Goal: Task Accomplishment & Management: Complete application form

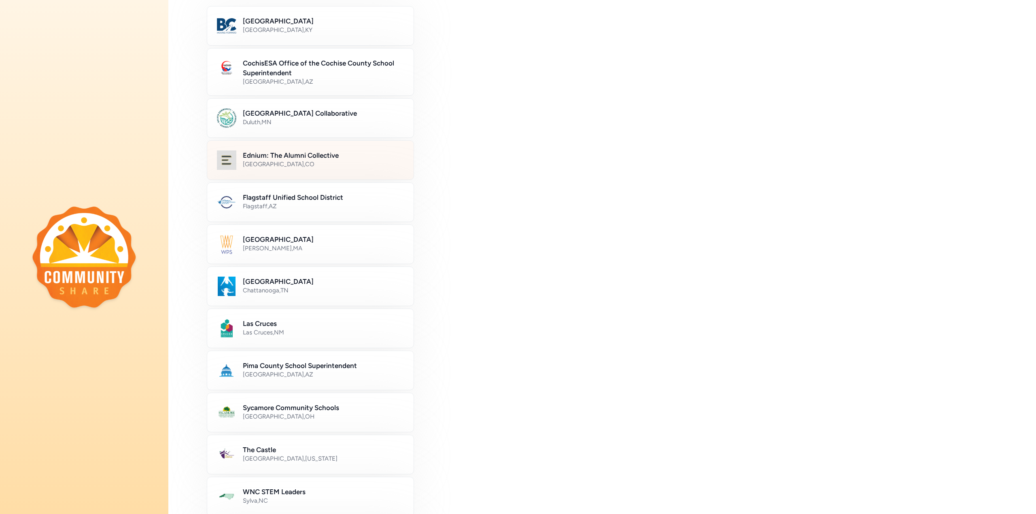
scroll to position [81, 0]
click at [289, 166] on div "Denver , CO" at bounding box center [323, 166] width 161 height 8
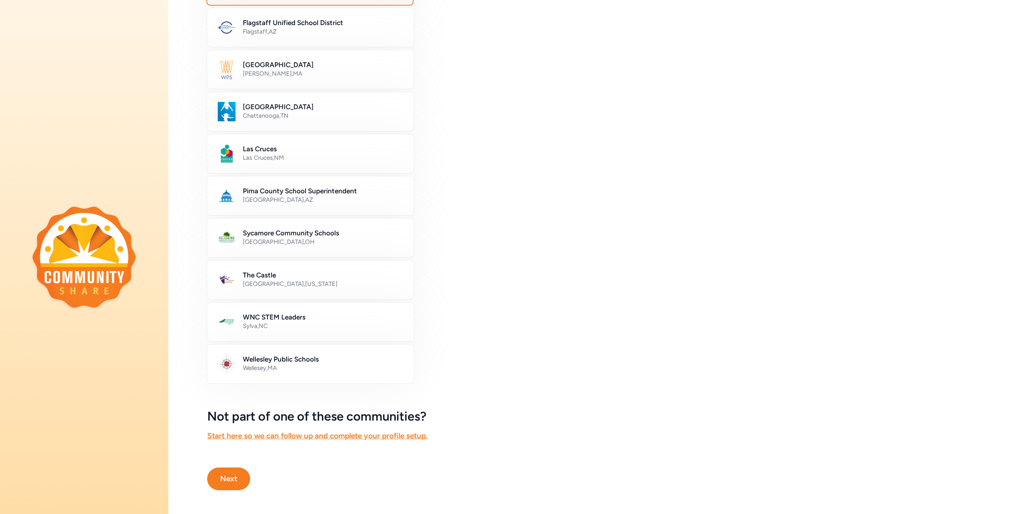
scroll to position [262, 0]
click at [227, 475] on button "Next" at bounding box center [228, 477] width 43 height 23
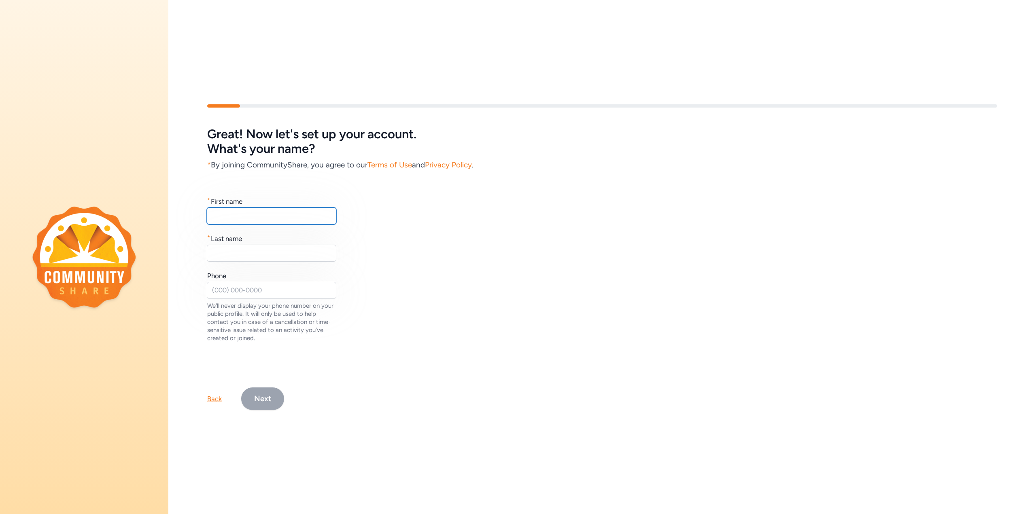
click at [245, 209] on input "text" at bounding box center [271, 216] width 129 height 17
type input "Derek"
type input "Frey"
click at [241, 290] on input "text" at bounding box center [271, 290] width 129 height 17
drag, startPoint x: 261, startPoint y: 292, endPoint x: 108, endPoint y: 274, distance: 153.5
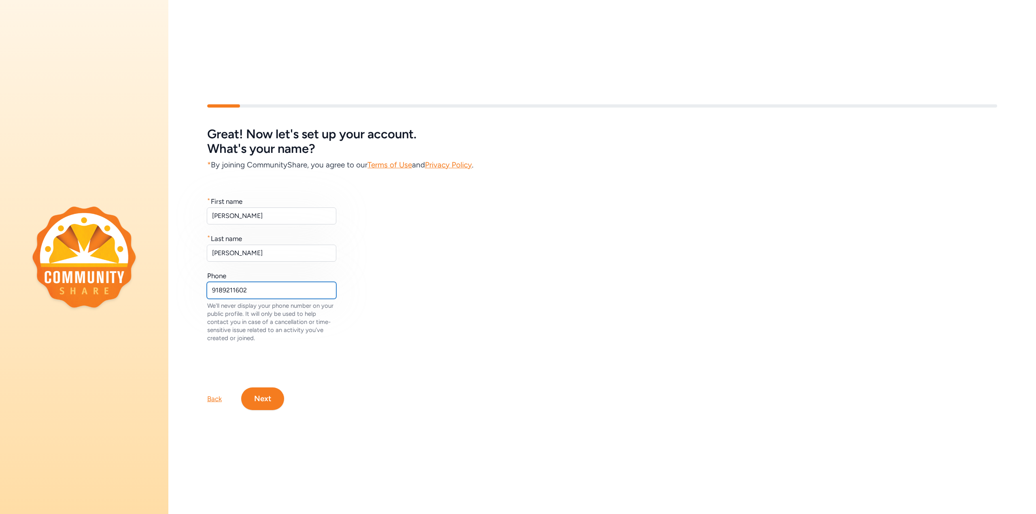
click at [111, 279] on div "Great! Now let's set up your account. What's your name? * By joining CommunityS…" at bounding box center [518, 257] width 1036 height 514
type input "6"
type input "6123608160"
click at [257, 393] on button "Next" at bounding box center [262, 399] width 43 height 23
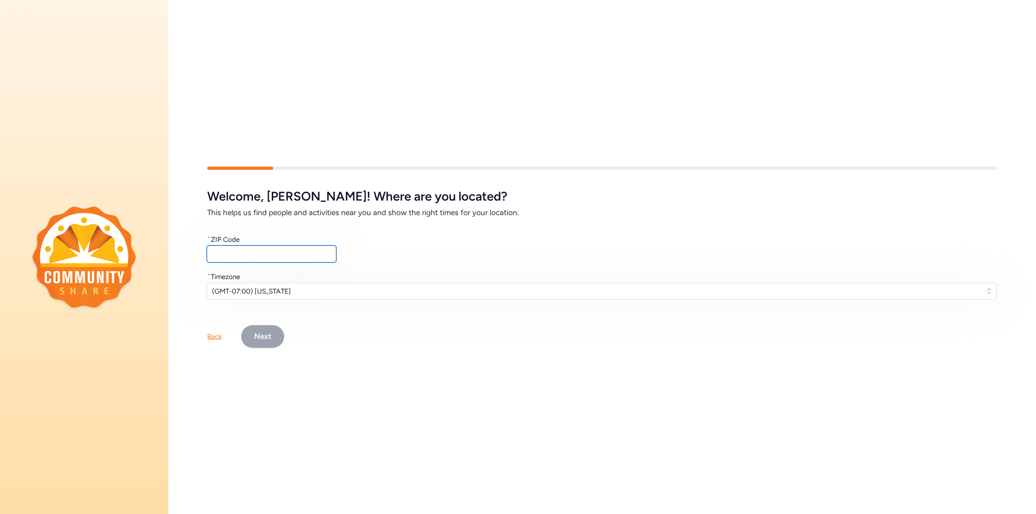
click at [231, 246] on input "text" at bounding box center [271, 254] width 129 height 17
type input "80204"
click at [273, 291] on span "(GMT-07:00) Arizona" at bounding box center [596, 291] width 768 height 10
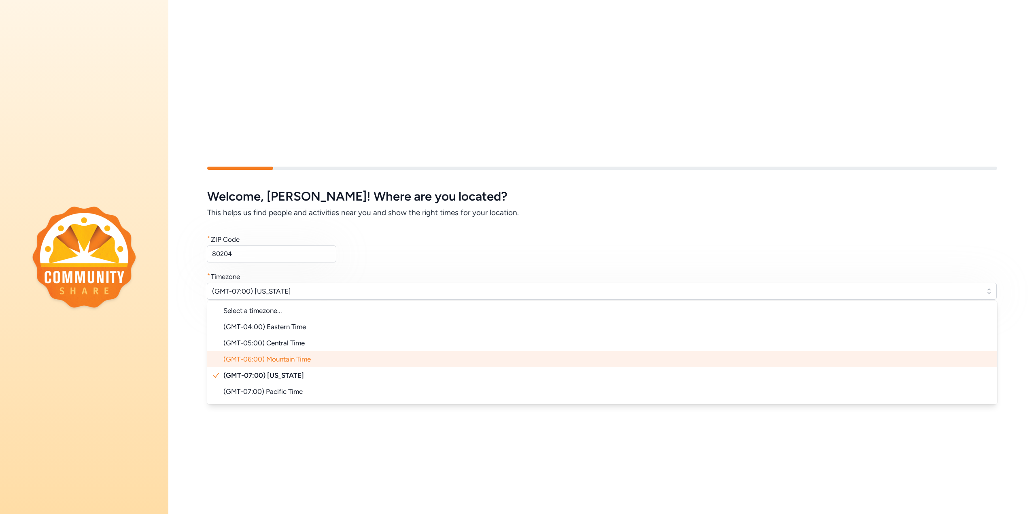
click at [284, 351] on li "(GMT-06:00) Mountain Time" at bounding box center [602, 359] width 790 height 16
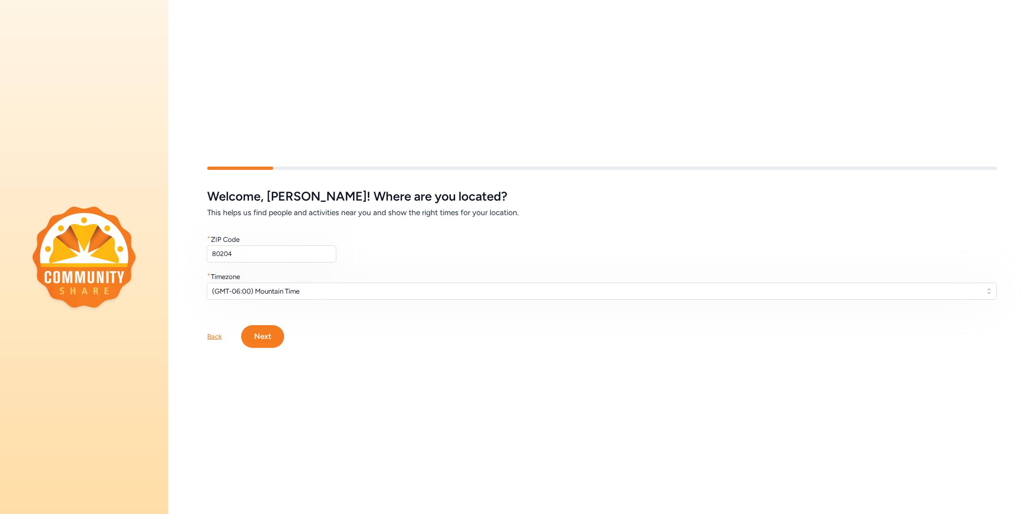
click at [268, 332] on button "Next" at bounding box center [262, 336] width 43 height 23
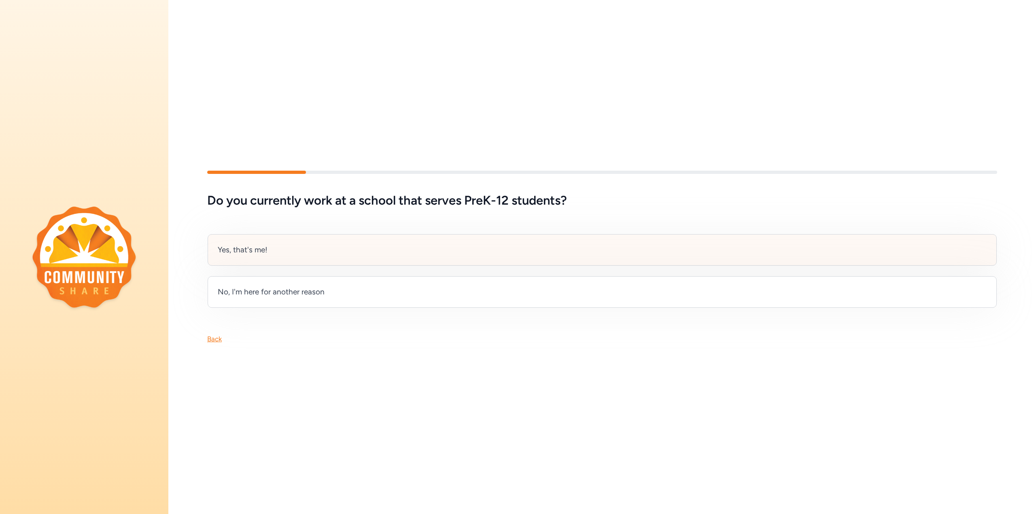
click at [251, 247] on div "Yes, that's me!" at bounding box center [243, 249] width 50 height 11
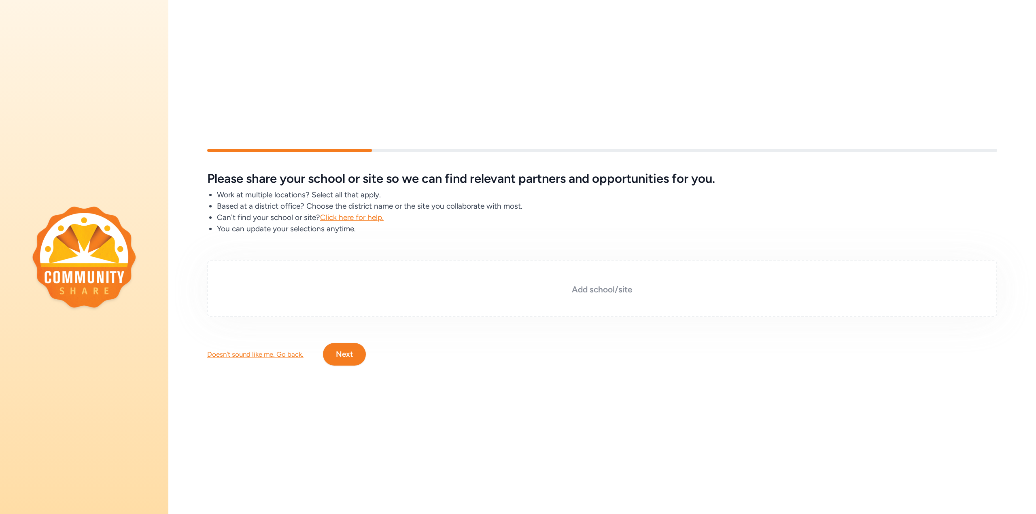
click at [426, 296] on div "Add school/site" at bounding box center [602, 289] width 790 height 57
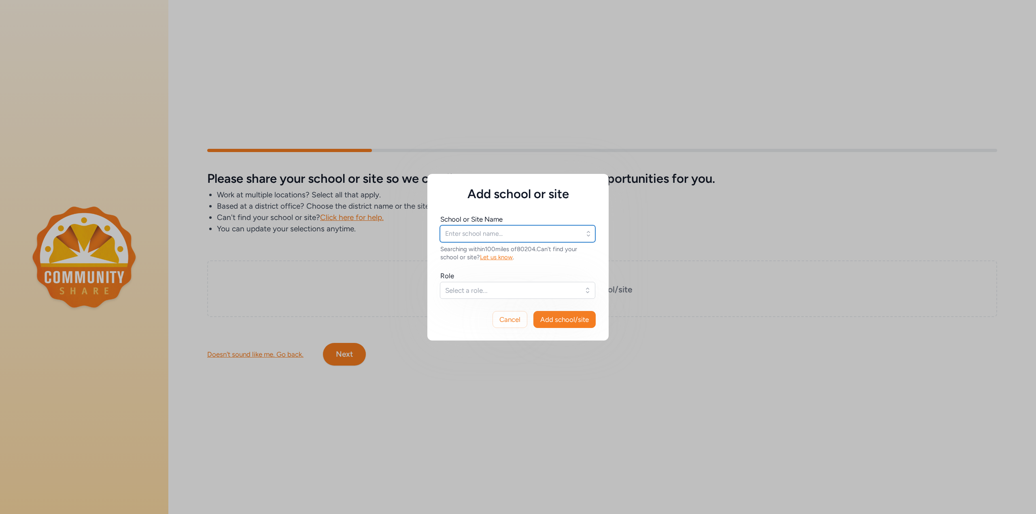
click at [482, 237] on input "text" at bounding box center [517, 233] width 155 height 17
type input "DSST: College View Middle School"
click at [498, 291] on span "Select a role..." at bounding box center [511, 291] width 133 height 10
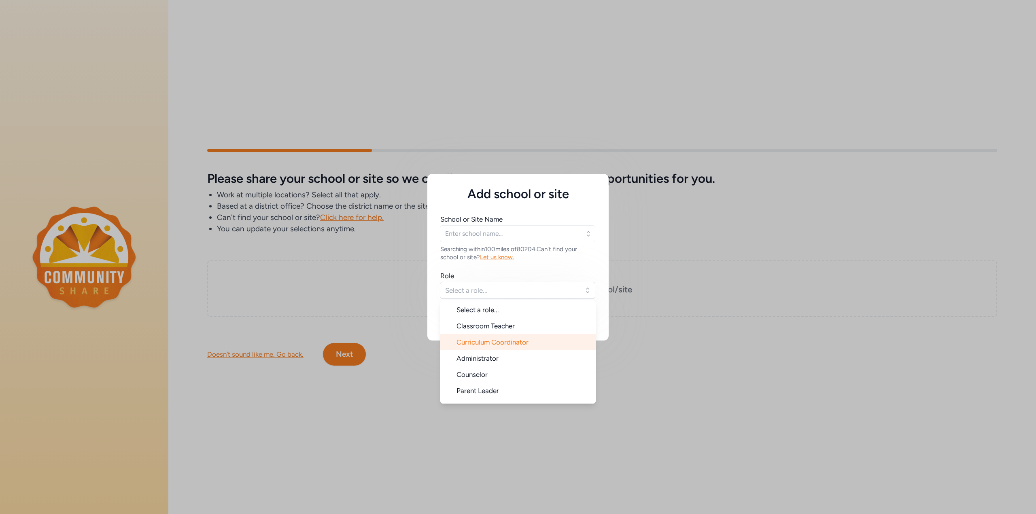
scroll to position [13, 0]
click at [503, 343] on li "Administrator" at bounding box center [517, 345] width 155 height 16
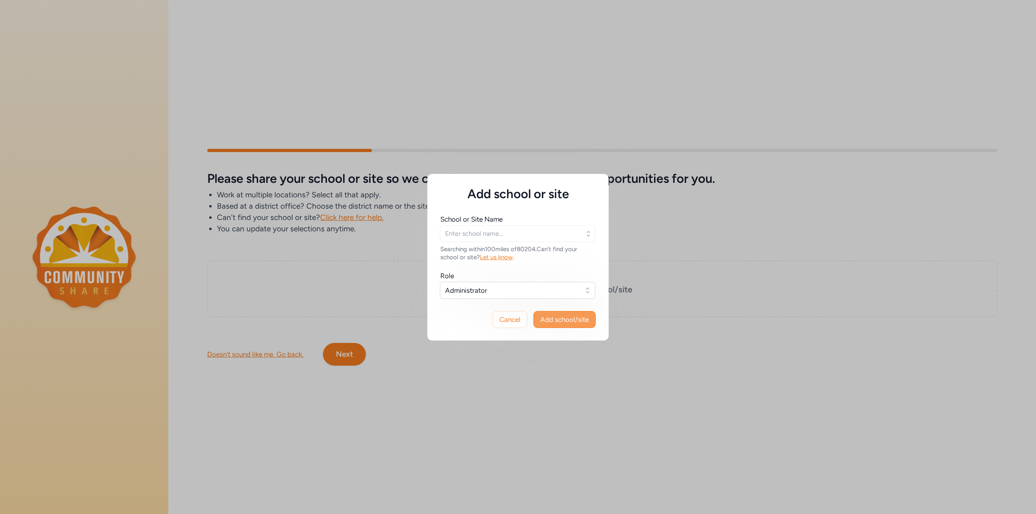
click at [561, 319] on span "Add school/site" at bounding box center [564, 320] width 49 height 10
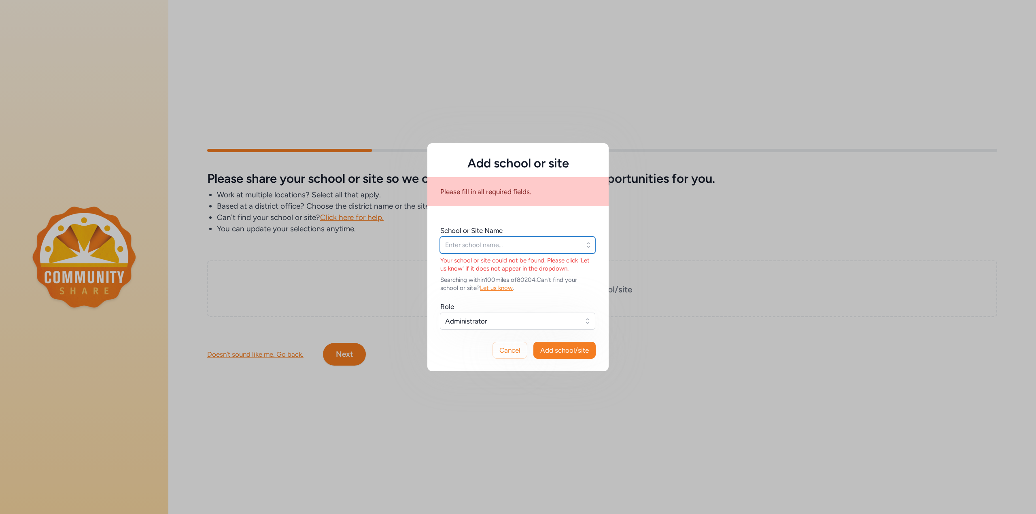
click at [496, 246] on input "text" at bounding box center [517, 245] width 155 height 17
type input "c"
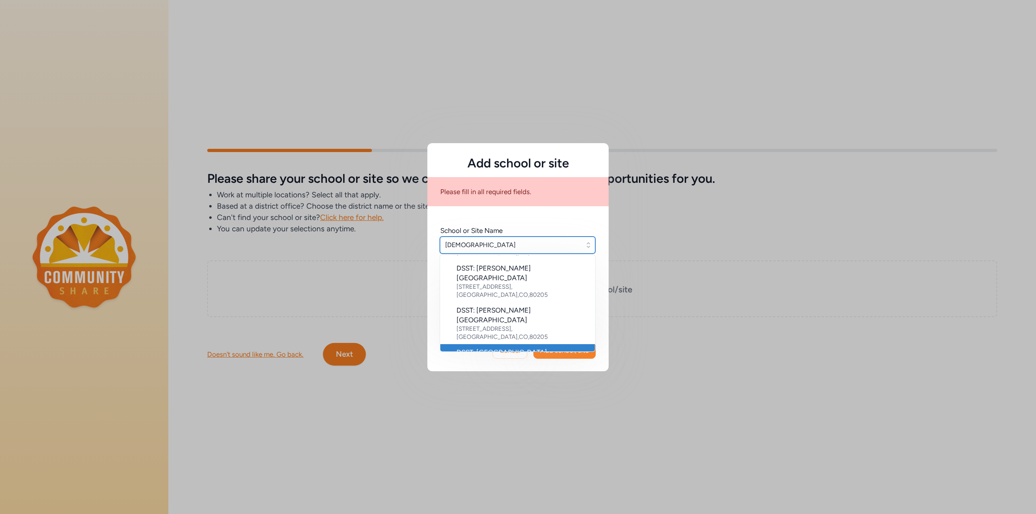
scroll to position [121, 0]
click at [540, 349] on div "3111 W Dartmouth Ave , Denver , CO , 80236" at bounding box center [522, 357] width 132 height 16
type input "DSST: College View Middle School"
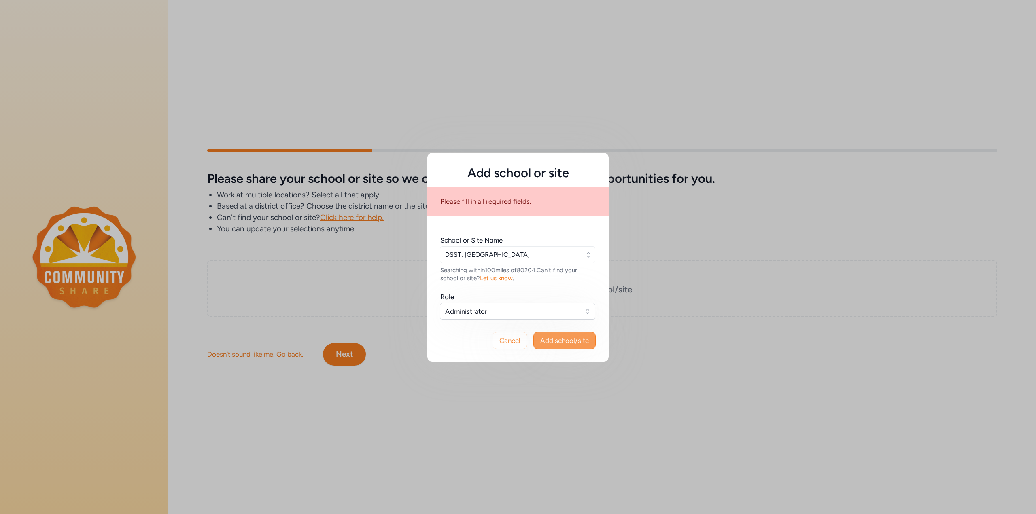
click at [561, 342] on span "Add school/site" at bounding box center [564, 341] width 49 height 10
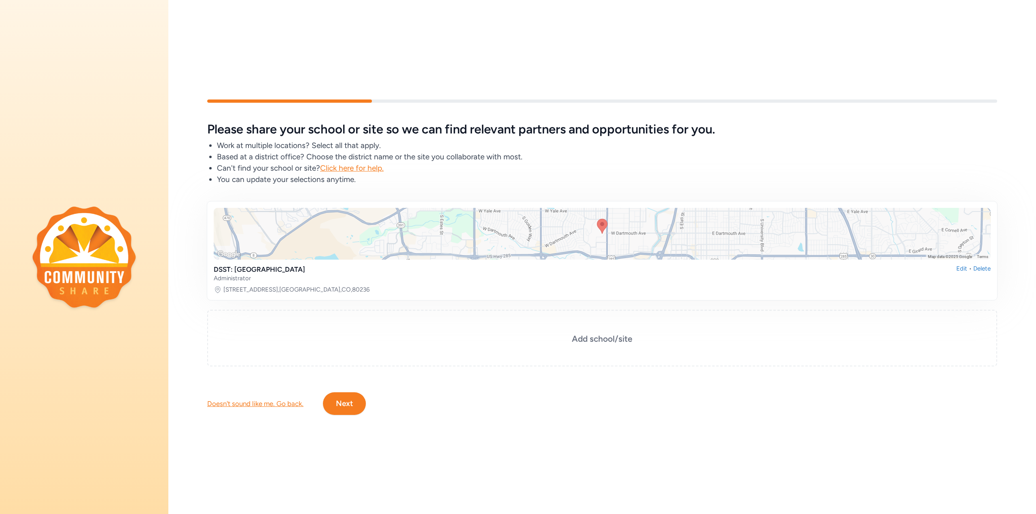
click at [350, 396] on button "Next" at bounding box center [344, 403] width 43 height 23
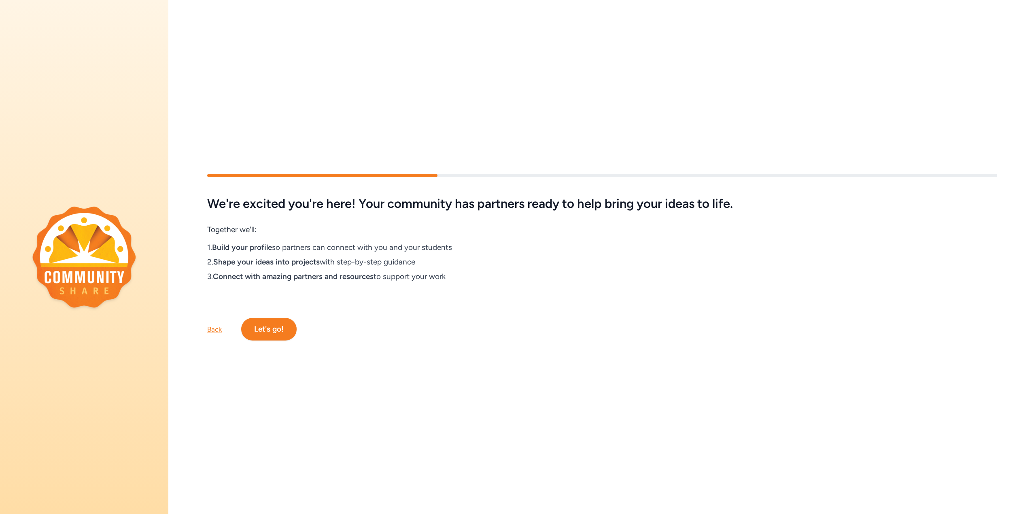
click at [278, 325] on button "Let's go!" at bounding box center [268, 329] width 55 height 23
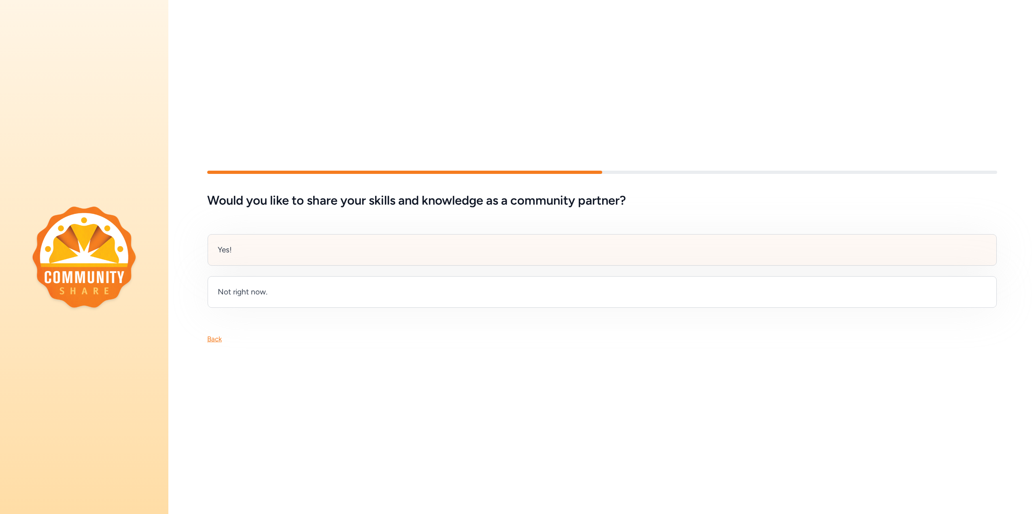
click at [237, 246] on div "Yes!" at bounding box center [602, 250] width 789 height 32
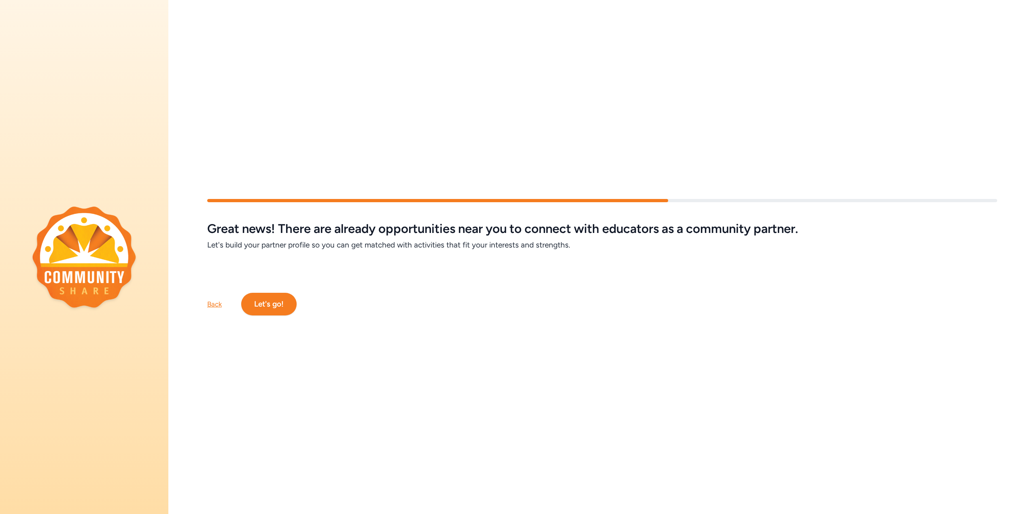
click at [210, 302] on div "Back" at bounding box center [214, 304] width 15 height 10
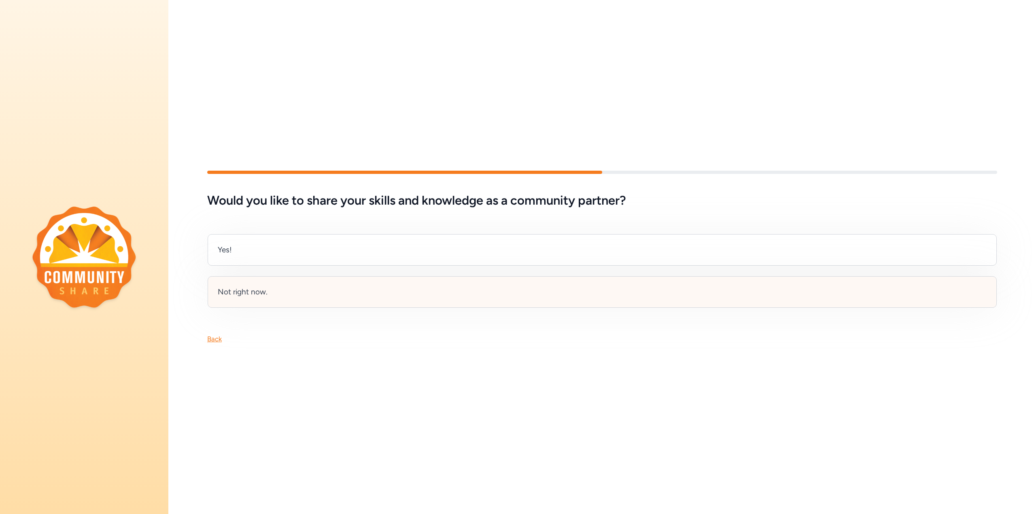
click at [258, 289] on div "Not right now." at bounding box center [243, 291] width 50 height 11
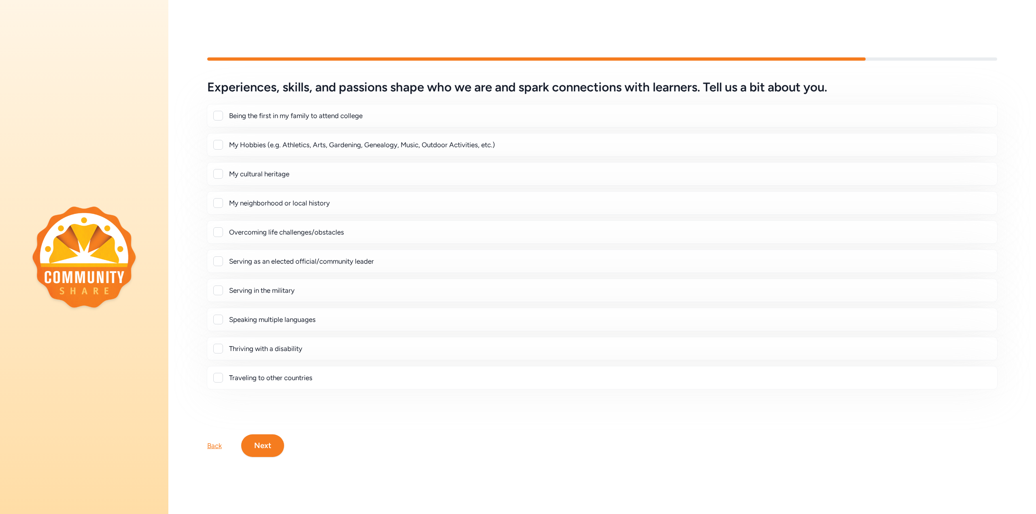
click at [217, 141] on div at bounding box center [218, 145] width 10 height 10
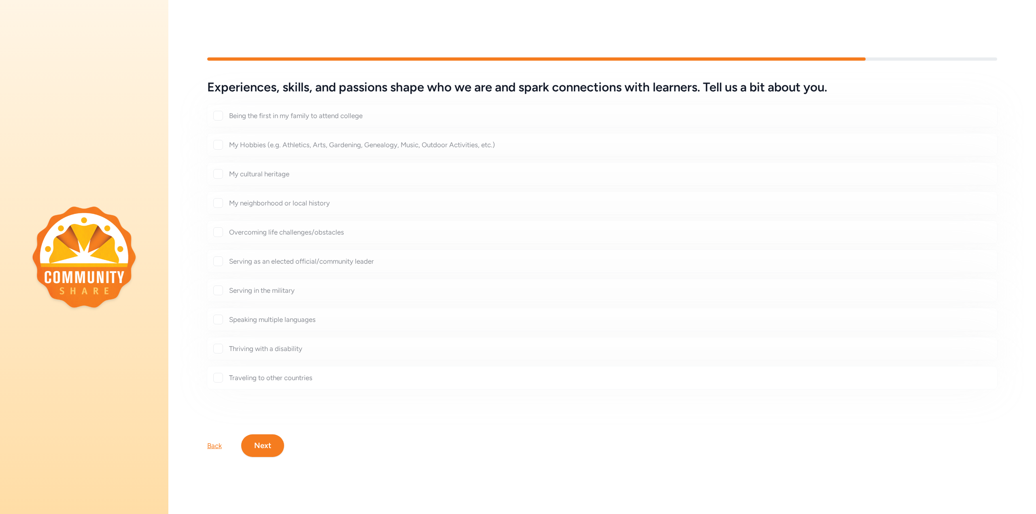
checkbox input "true"
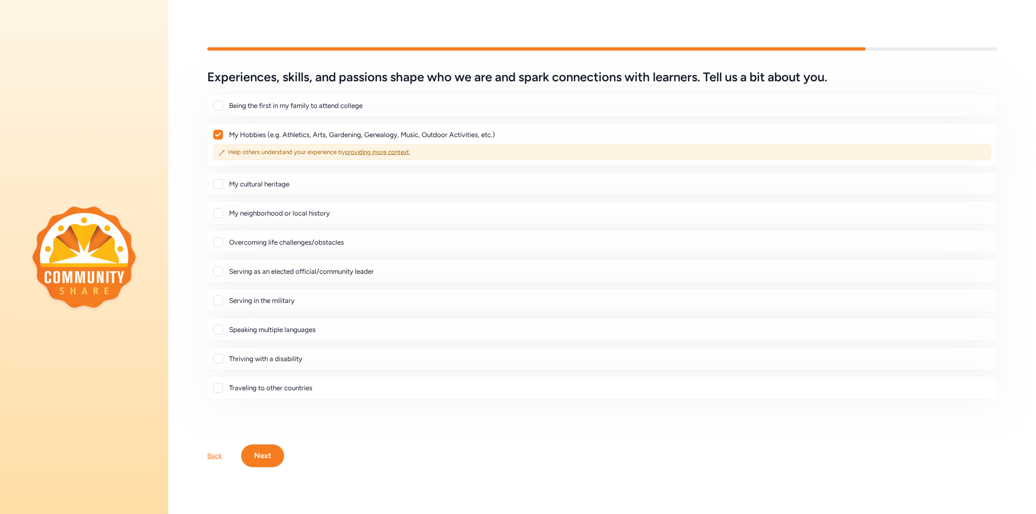
click at [218, 237] on div at bounding box center [218, 242] width 10 height 10
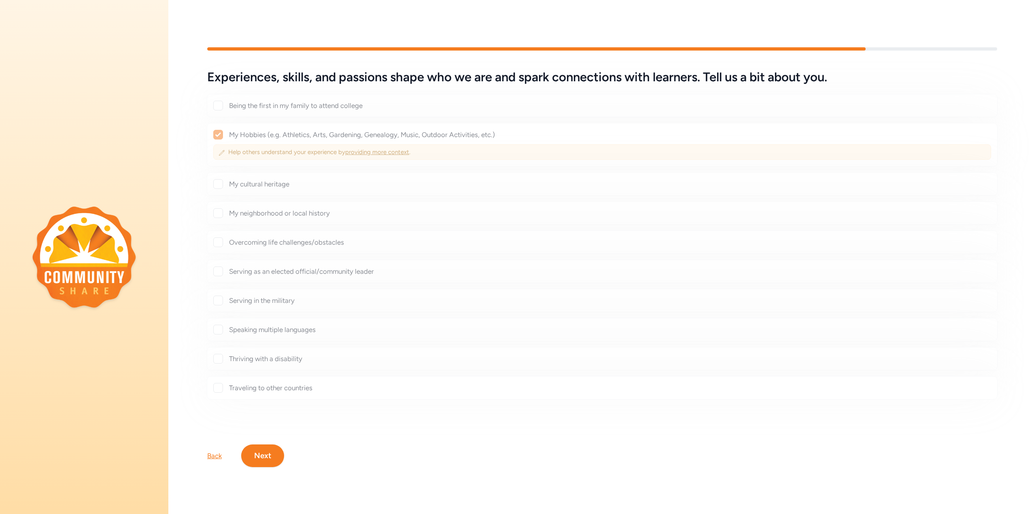
checkbox input "true"
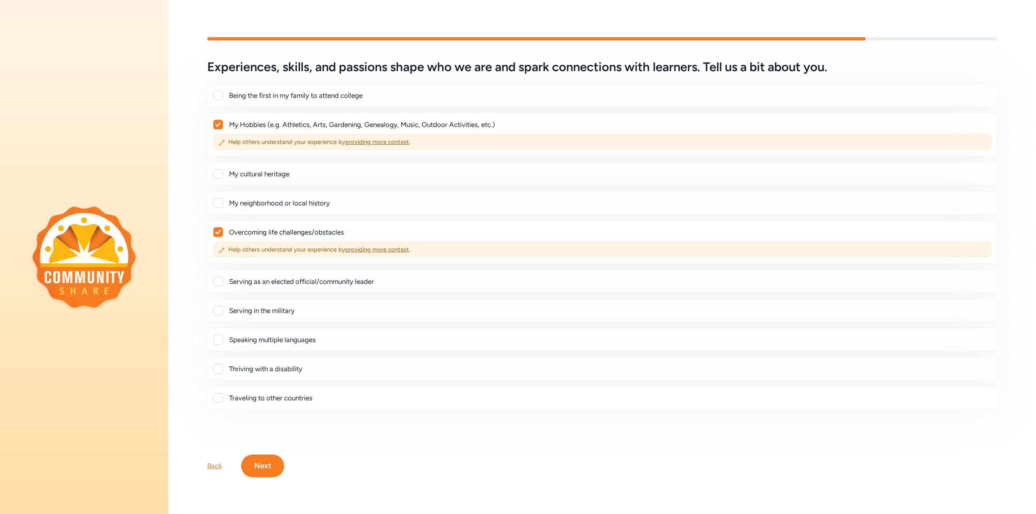
click at [269, 455] on button "Next" at bounding box center [262, 466] width 43 height 23
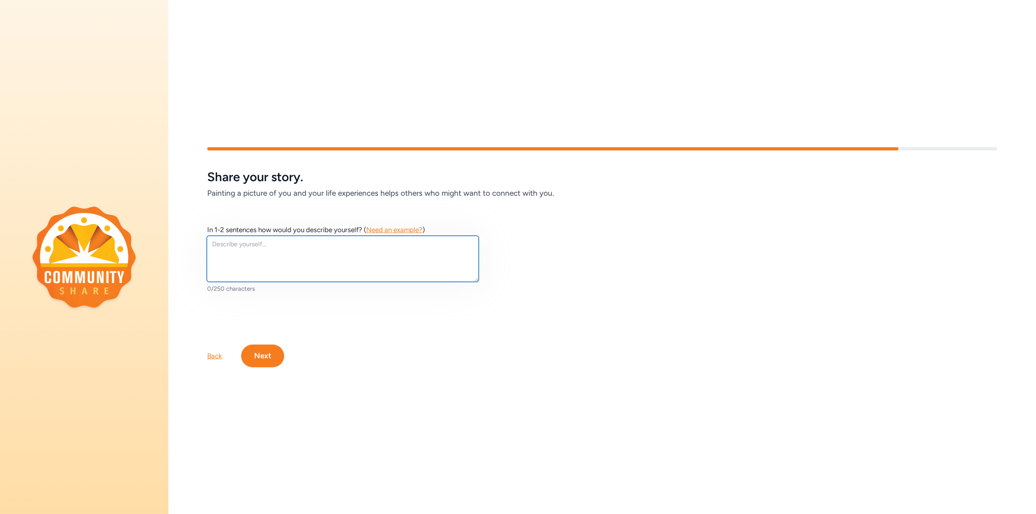
click at [310, 244] on textarea at bounding box center [343, 259] width 272 height 46
type textarea "Committed to living better and living better together."
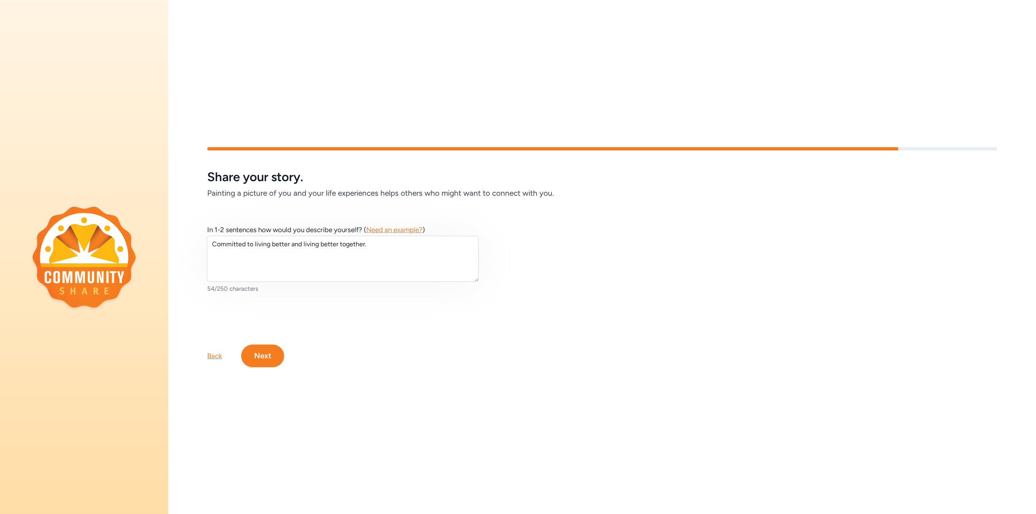
click at [272, 352] on button "Next" at bounding box center [262, 356] width 43 height 23
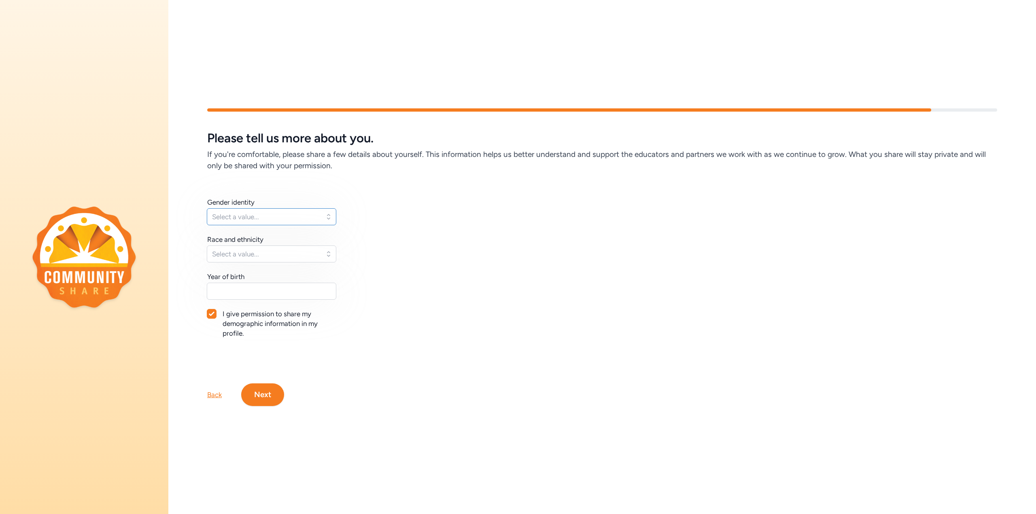
click at [335, 214] on button "Select a value..." at bounding box center [271, 216] width 129 height 17
click at [330, 215] on button "Select a value..." at bounding box center [271, 216] width 129 height 17
drag, startPoint x: 333, startPoint y: 214, endPoint x: 328, endPoint y: 214, distance: 4.9
click at [333, 213] on button "Select a value..." at bounding box center [271, 216] width 129 height 17
click at [252, 247] on li "Man" at bounding box center [271, 252] width 129 height 16
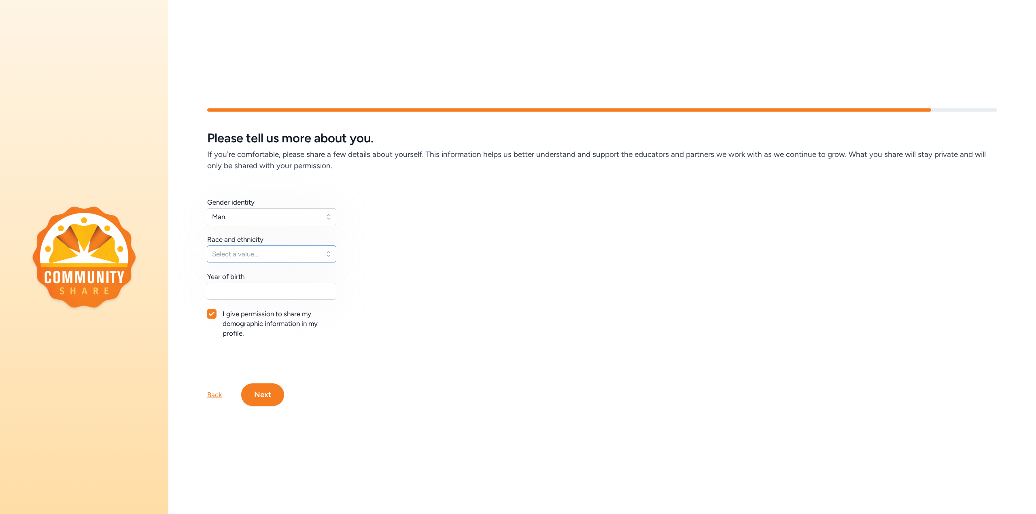
click at [322, 248] on button "Select a value..." at bounding box center [271, 254] width 129 height 17
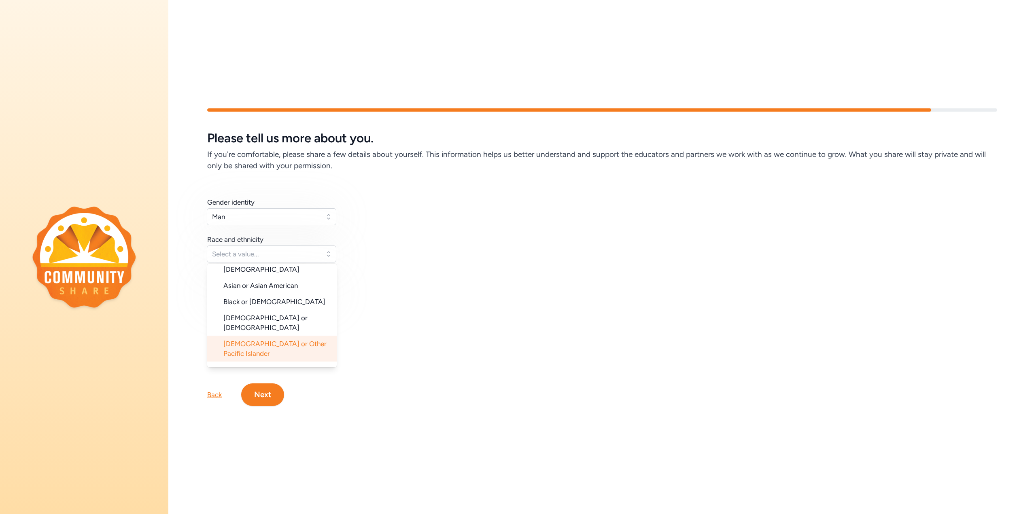
scroll to position [81, 0]
click at [270, 320] on li "White" at bounding box center [271, 328] width 129 height 16
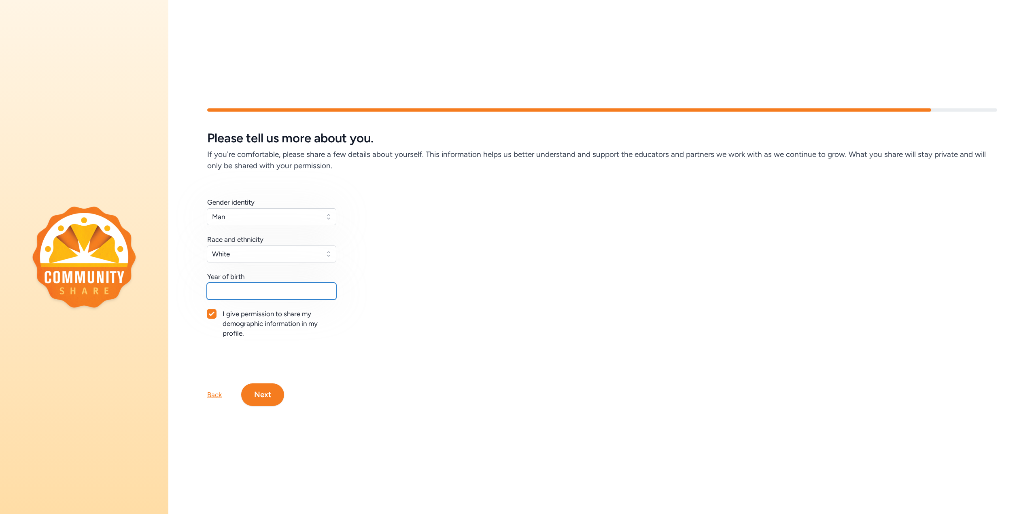
click at [290, 289] on input "text" at bounding box center [271, 291] width 129 height 17
type input "1990"
click at [276, 390] on button "Next" at bounding box center [262, 394] width 43 height 23
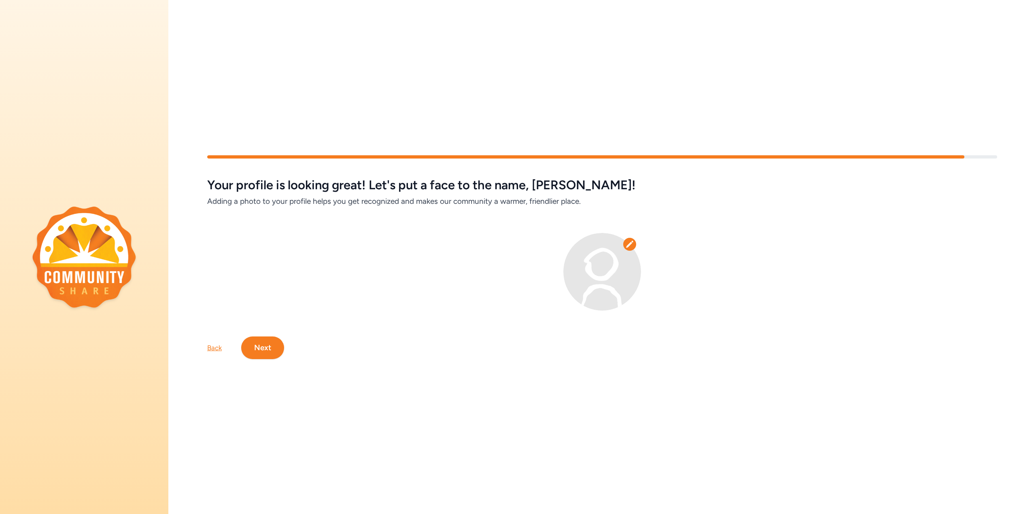
click at [274, 347] on button "Next" at bounding box center [262, 348] width 43 height 23
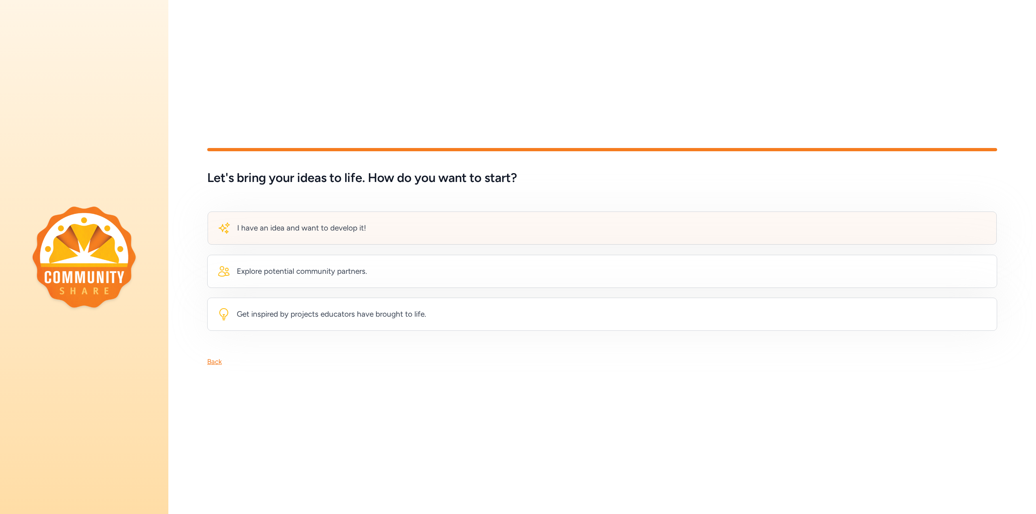
click at [315, 229] on div "I have an idea and want to develop it!" at bounding box center [301, 227] width 129 height 11
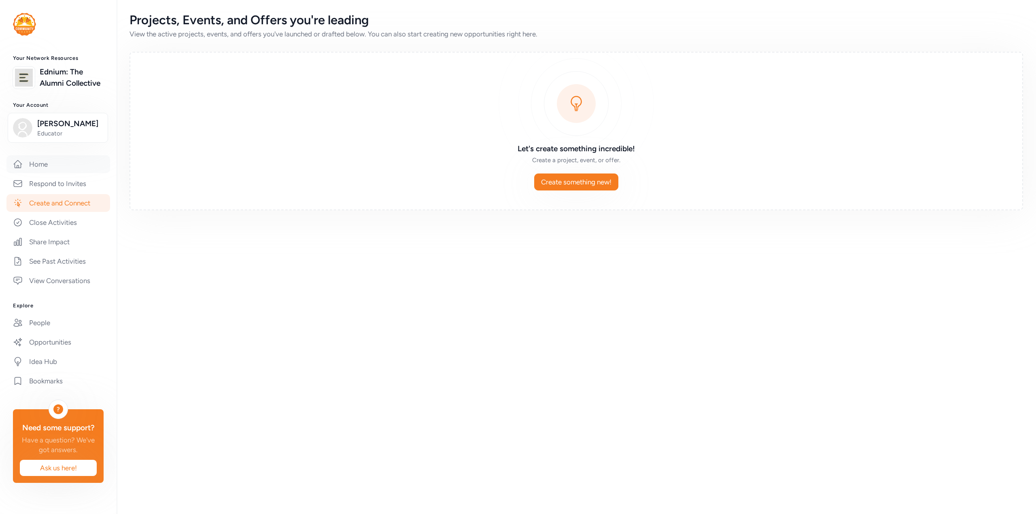
click at [51, 167] on link "Home" at bounding box center [58, 164] width 104 height 18
